Goal: Use online tool/utility: Utilize a website feature to perform a specific function

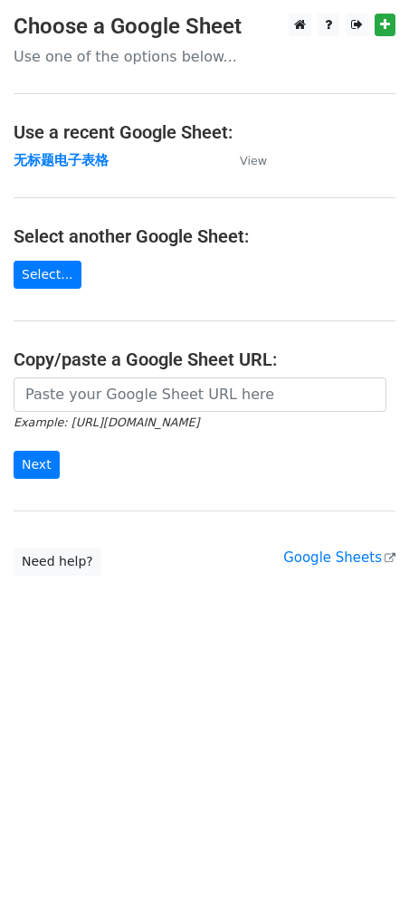
click at [81, 175] on main "Choose a Google Sheet Use one of the options below... Use a recent Google Sheet…" at bounding box center [204, 295] width 409 height 562
click at [73, 152] on strong "无标题电子表格" at bounding box center [61, 160] width 95 height 16
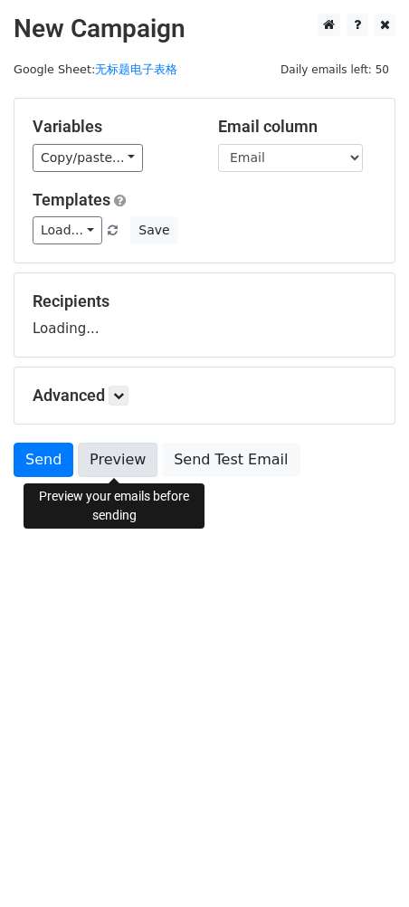
click at [115, 464] on link "Preview" at bounding box center [118, 460] width 80 height 34
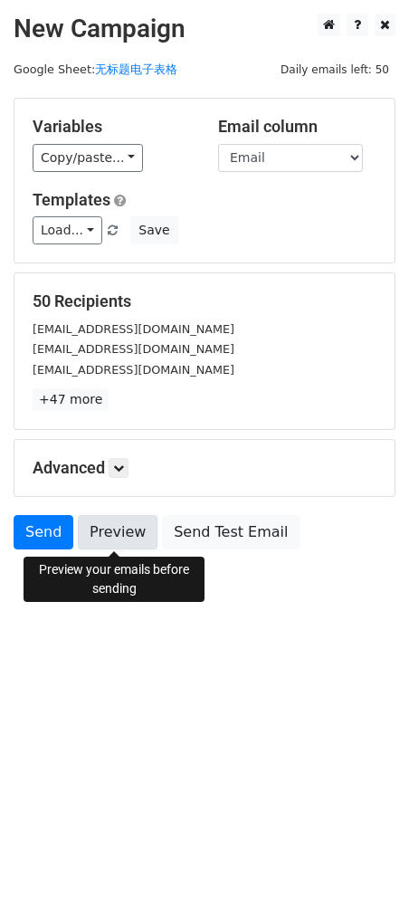
click at [122, 530] on link "Preview" at bounding box center [118, 532] width 80 height 34
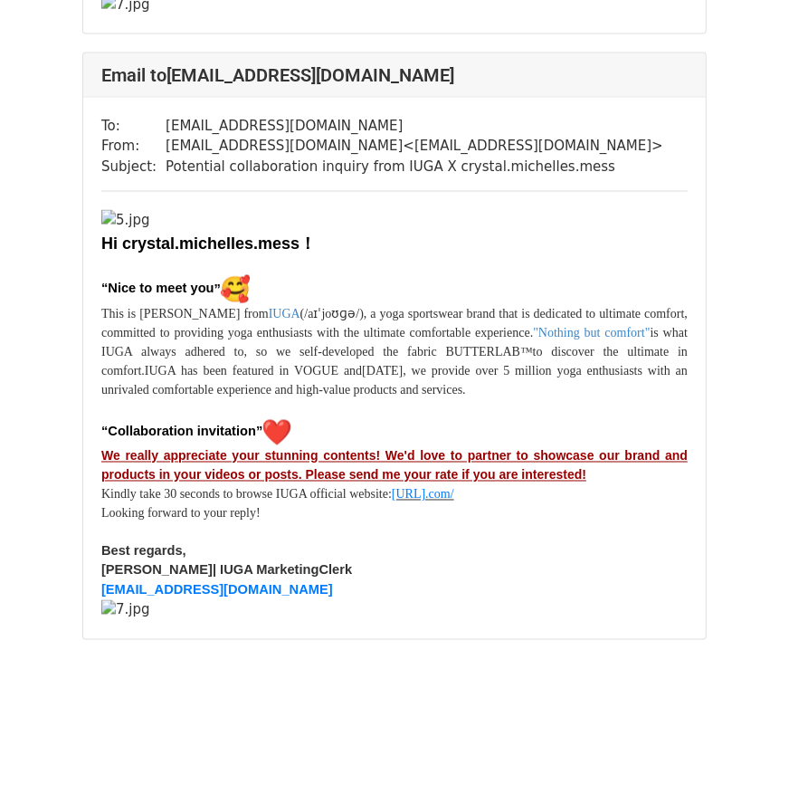
scroll to position [45515, 0]
